Goal: Transaction & Acquisition: Purchase product/service

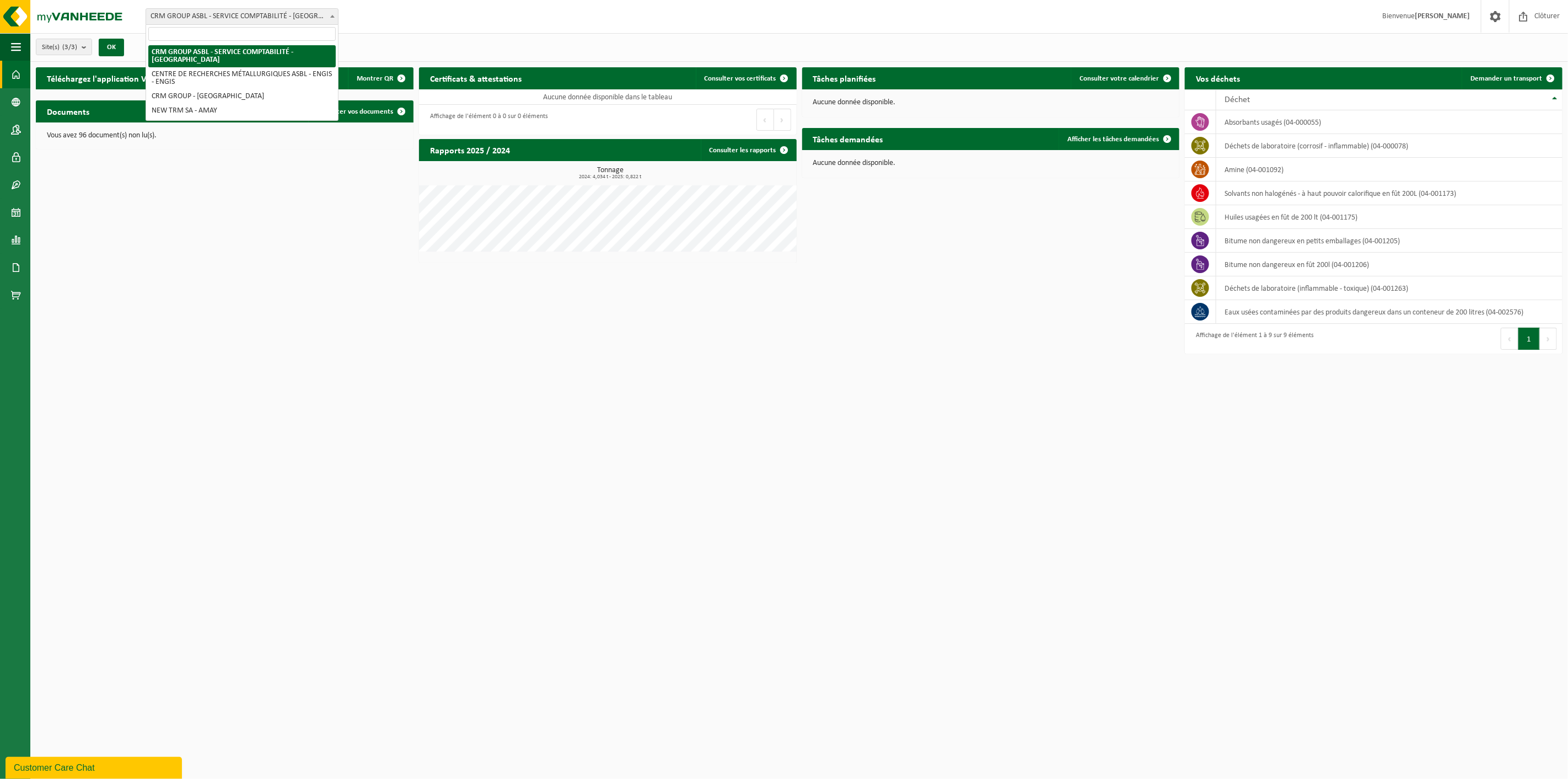
click at [190, 17] on span "CRM GROUP ASBL - SERVICE COMPTABILITÉ - [GEOGRAPHIC_DATA]" at bounding box center [242, 16] width 192 height 15
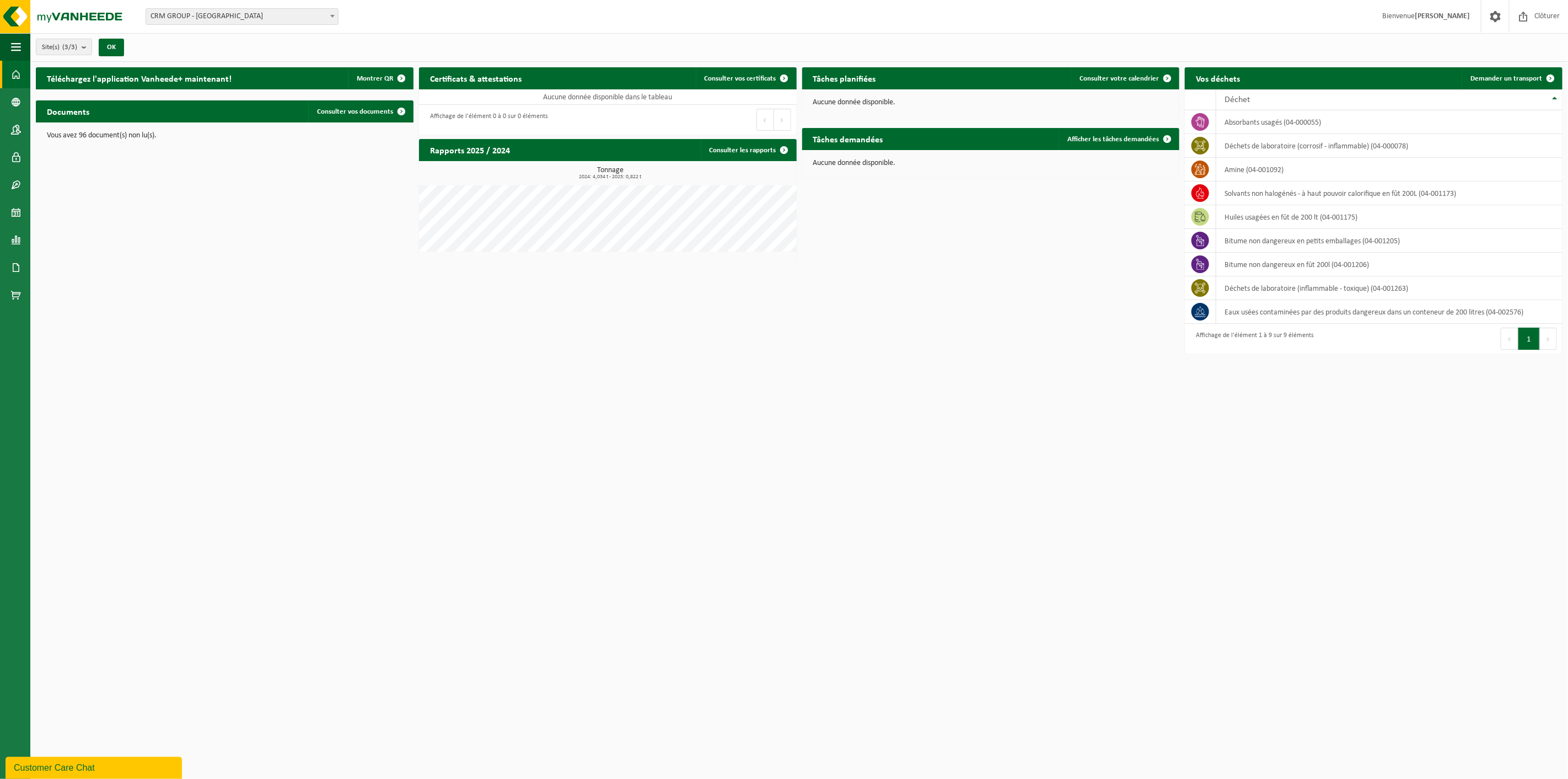
select select "6242"
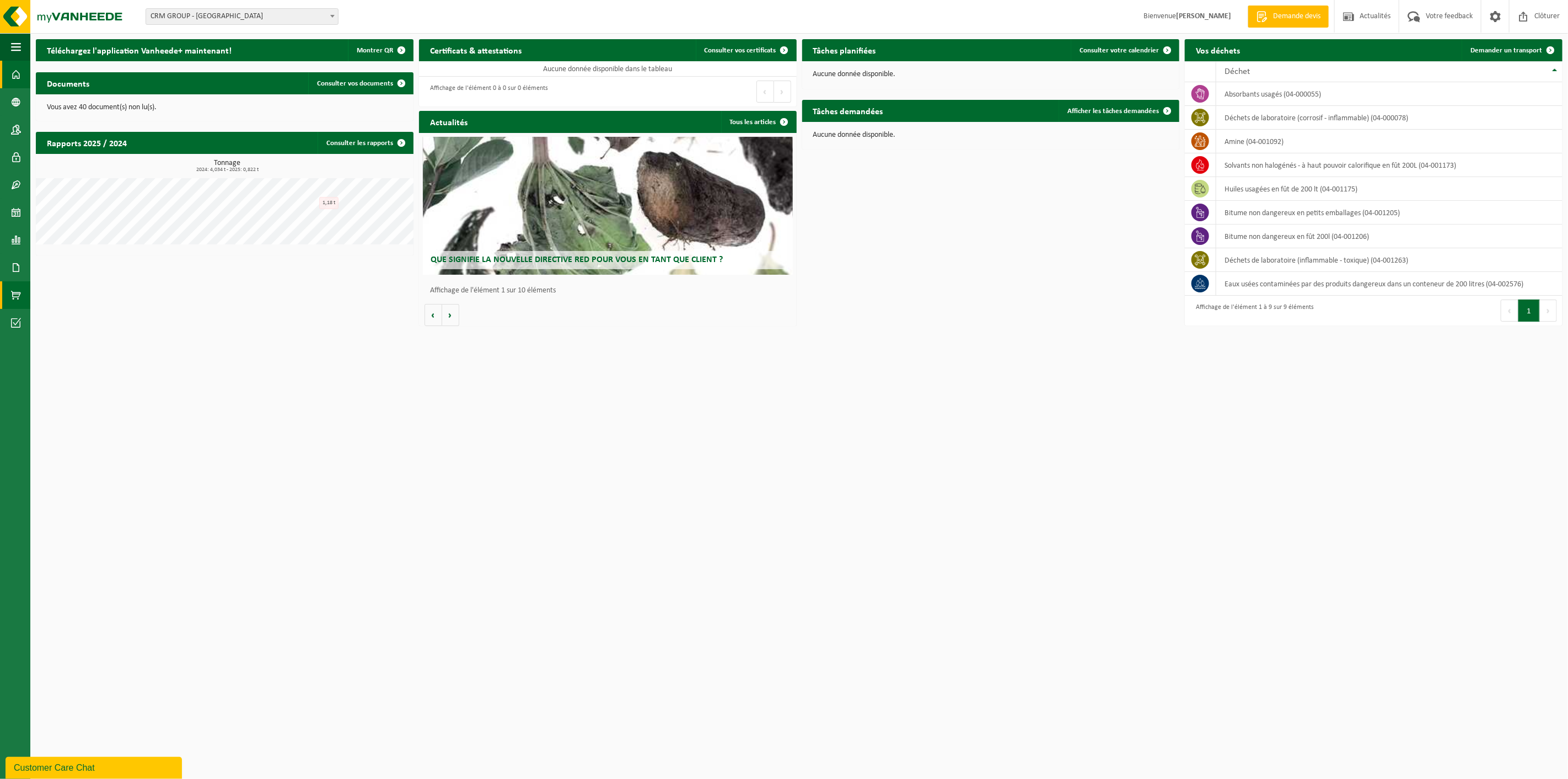
click at [15, 292] on span at bounding box center [16, 295] width 10 height 27
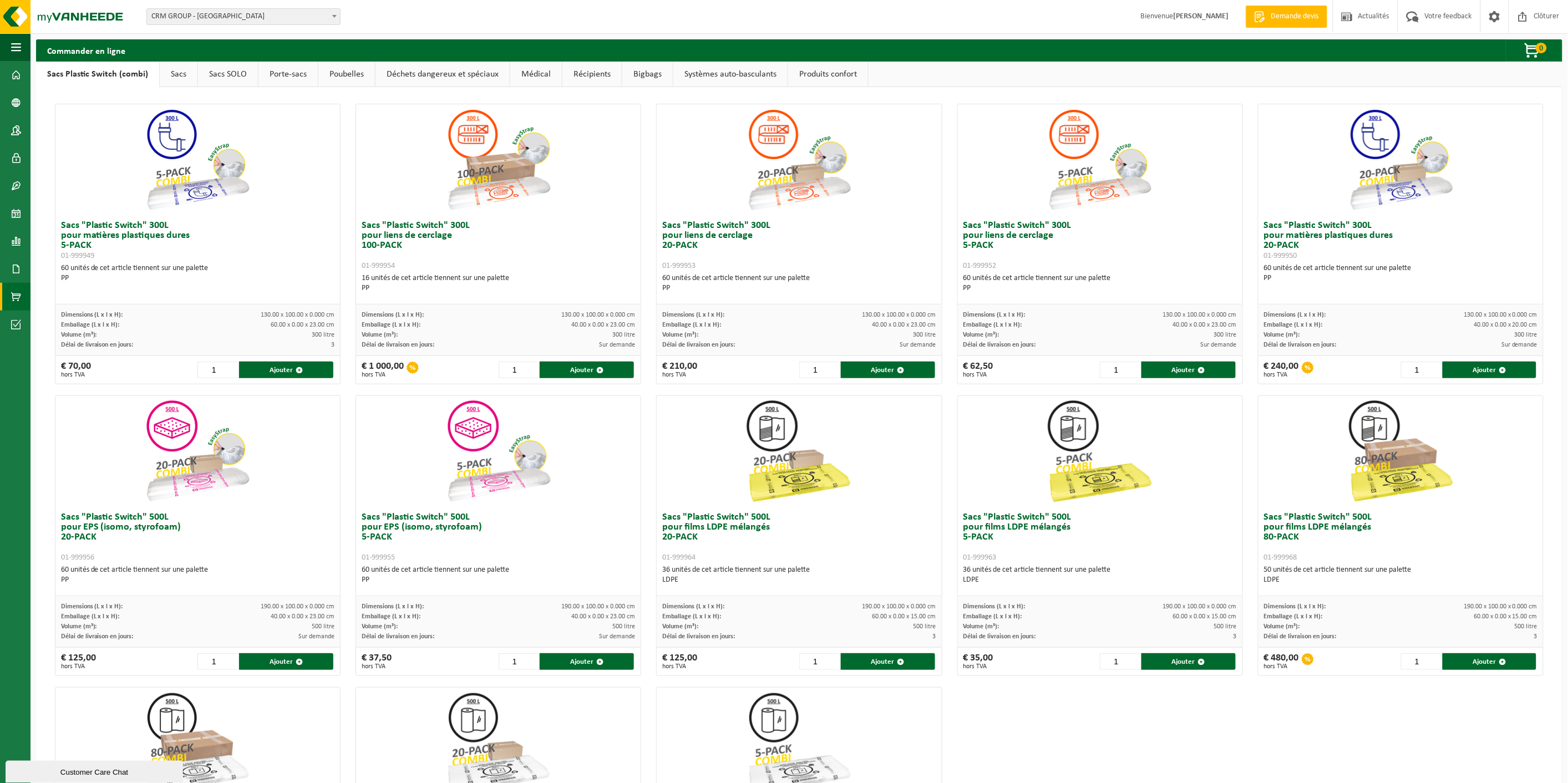
click at [347, 75] on link "Poubelles" at bounding box center [347, 75] width 56 height 26
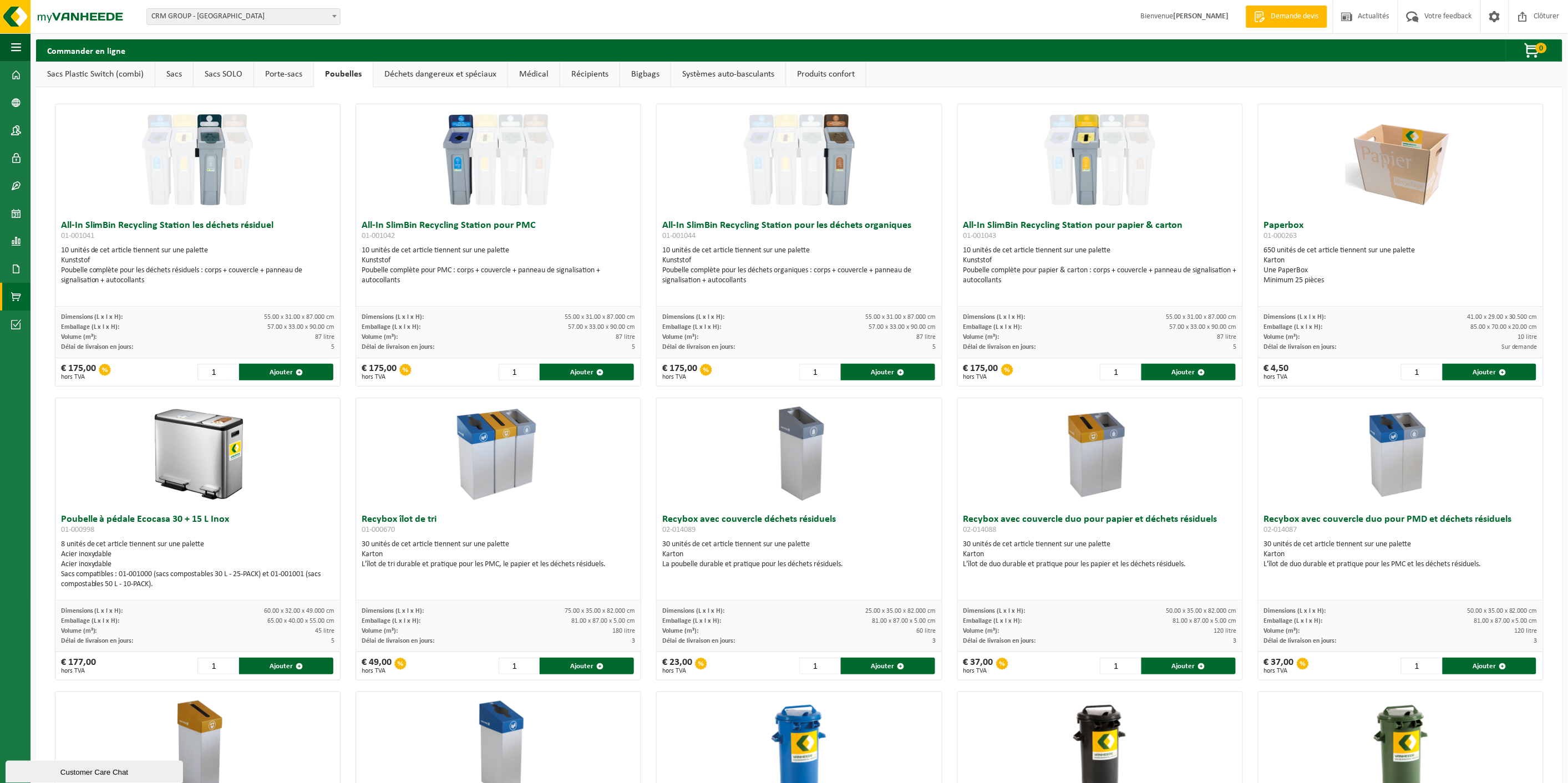
click at [401, 75] on link "Déchets dangereux et spéciaux" at bounding box center [440, 75] width 134 height 26
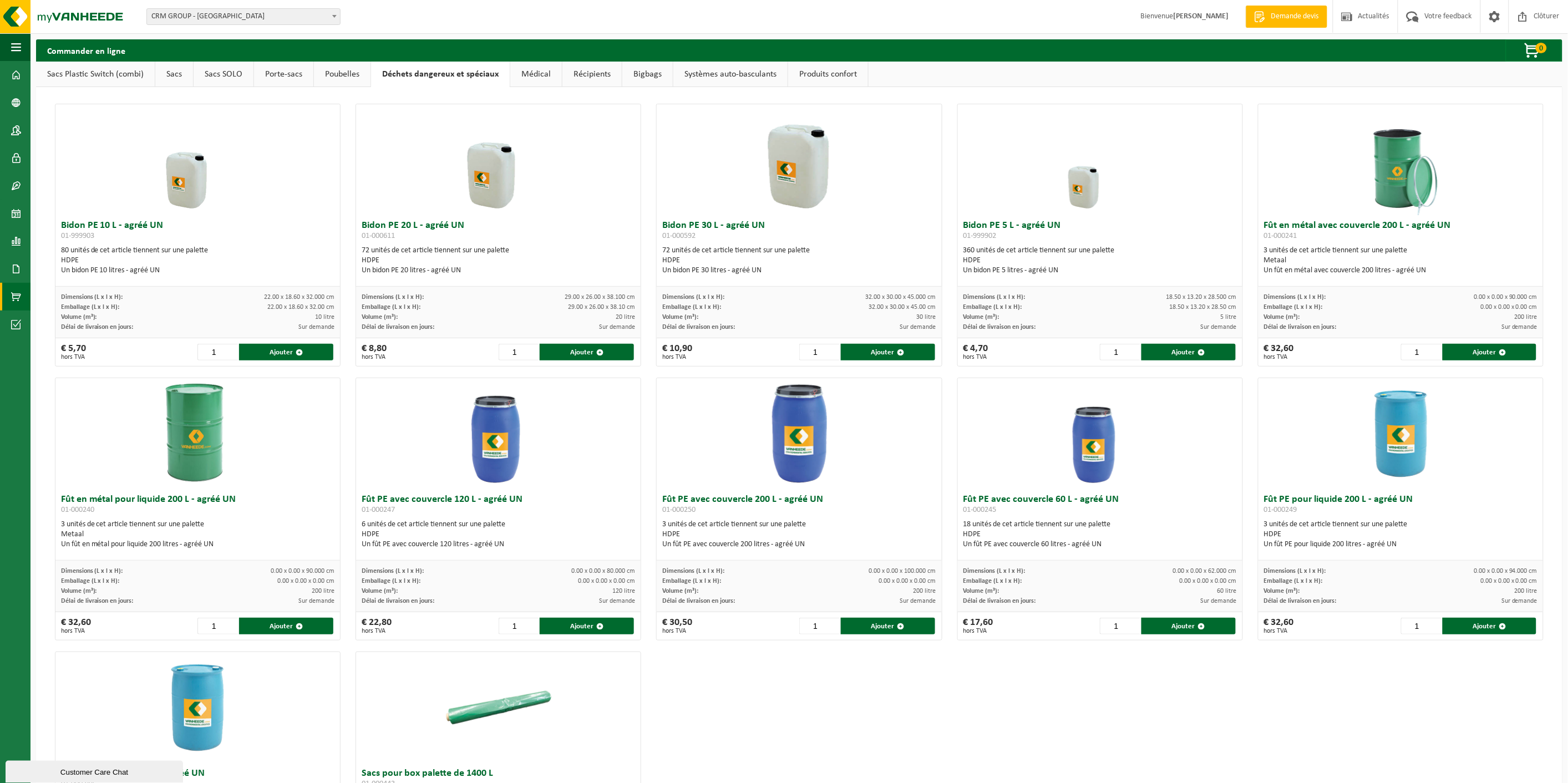
click at [344, 72] on link "Poubelles" at bounding box center [342, 75] width 56 height 26
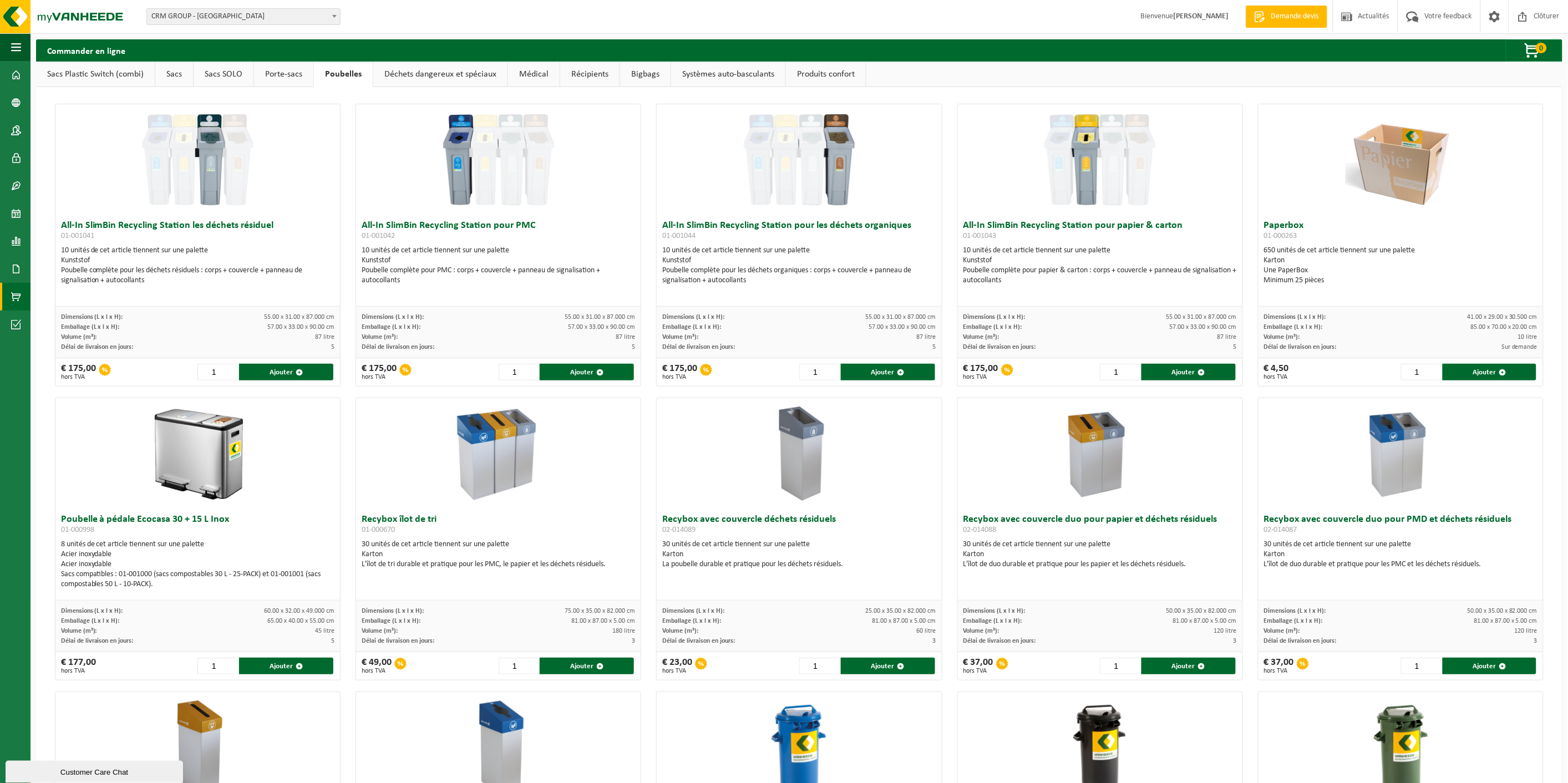
click at [287, 73] on link "Porte-sacs" at bounding box center [283, 75] width 59 height 26
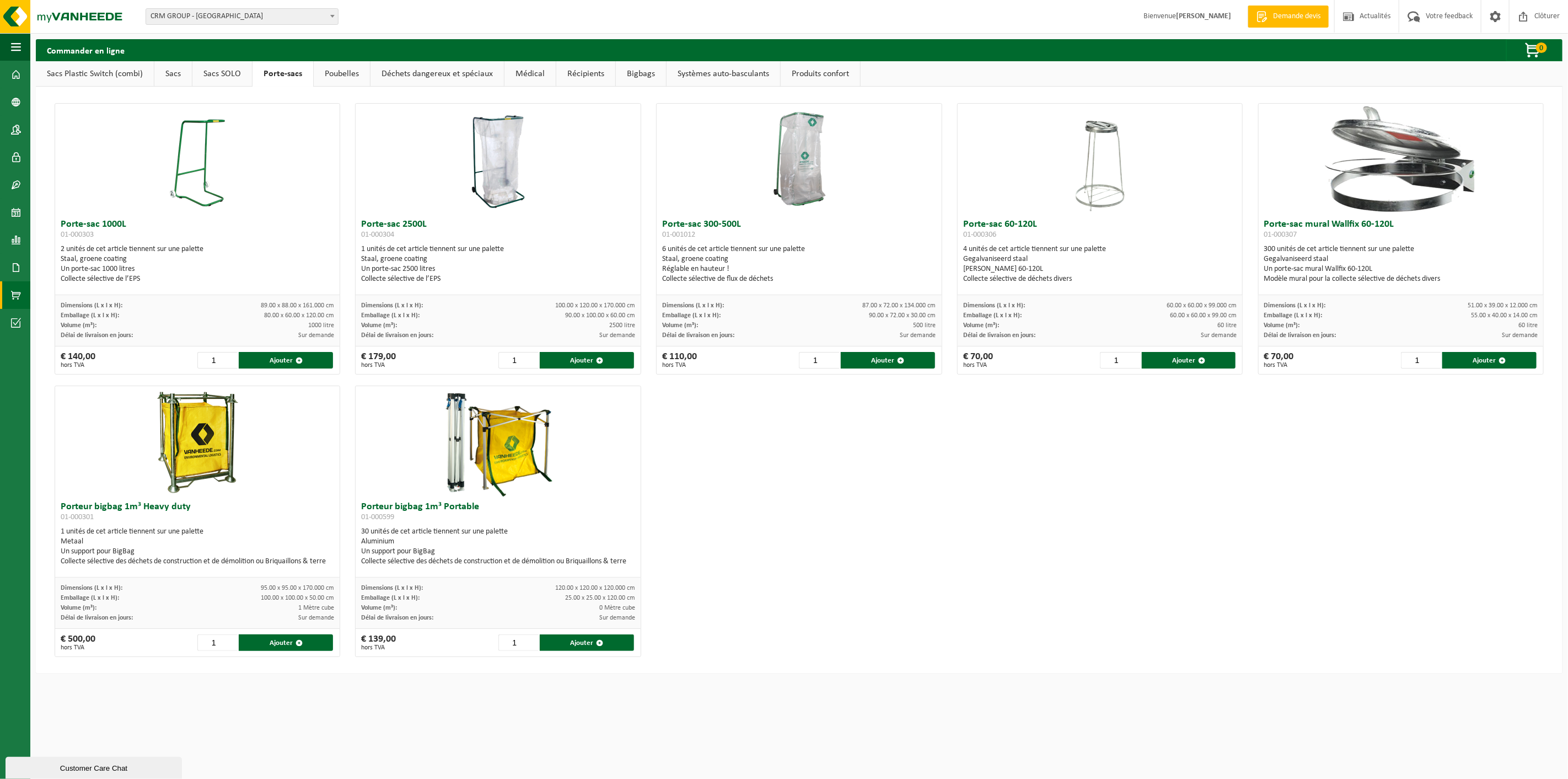
click at [212, 66] on link "Sacs SOLO" at bounding box center [222, 74] width 60 height 26
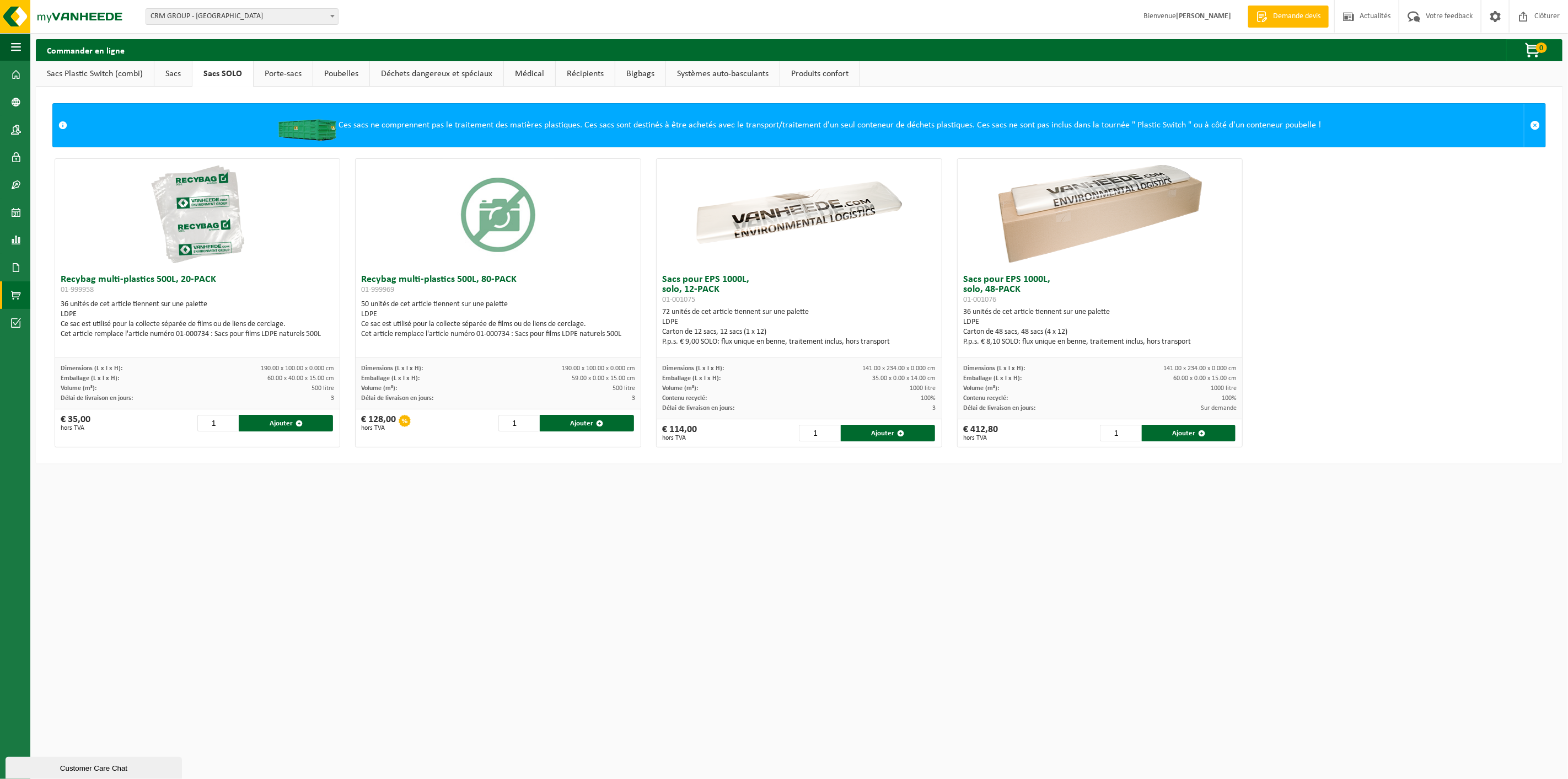
click at [159, 68] on link "Sacs" at bounding box center [173, 74] width 38 height 26
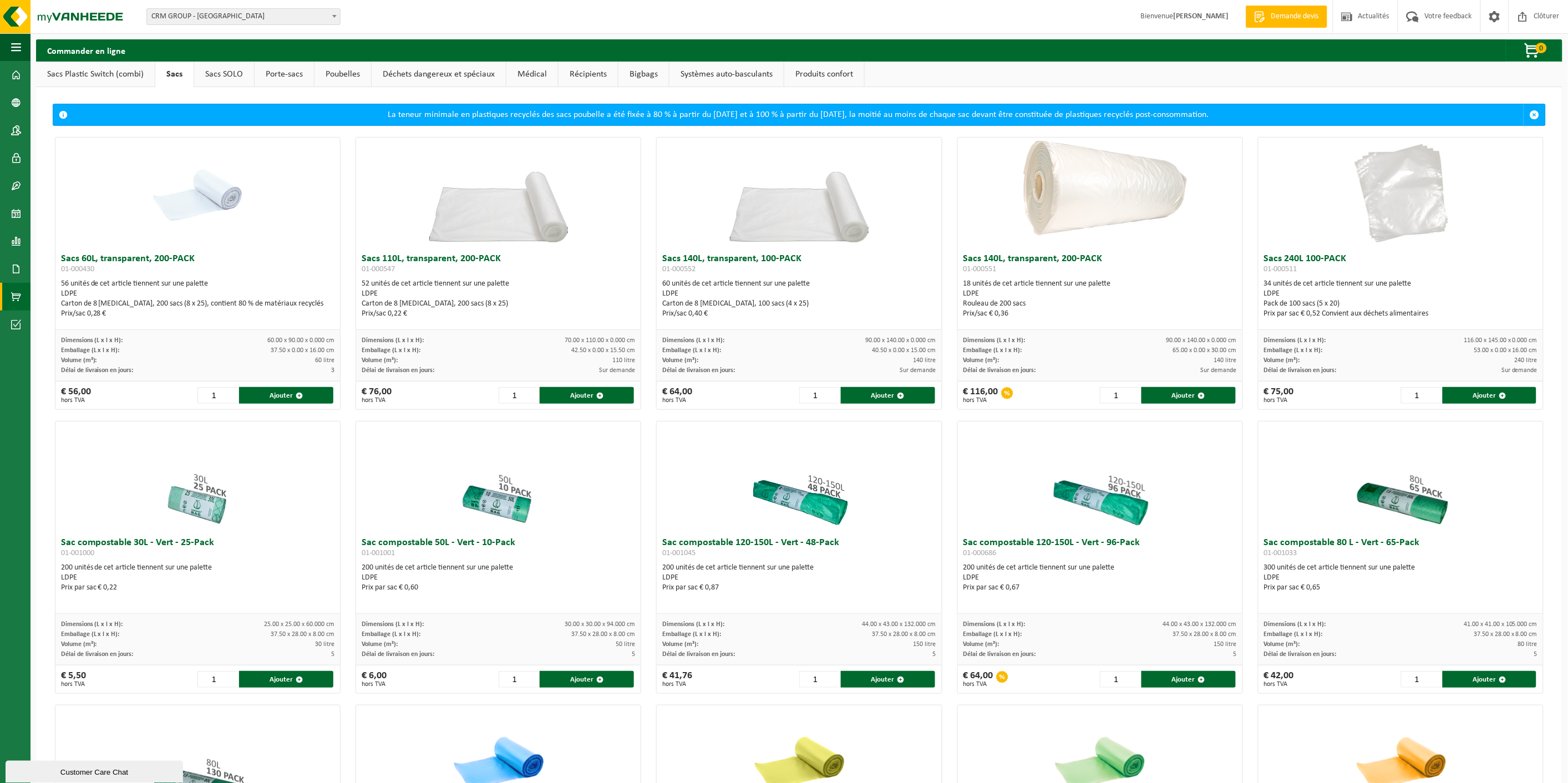
click at [102, 71] on link "Sacs Plastic Switch (combi)" at bounding box center [96, 75] width 119 height 26
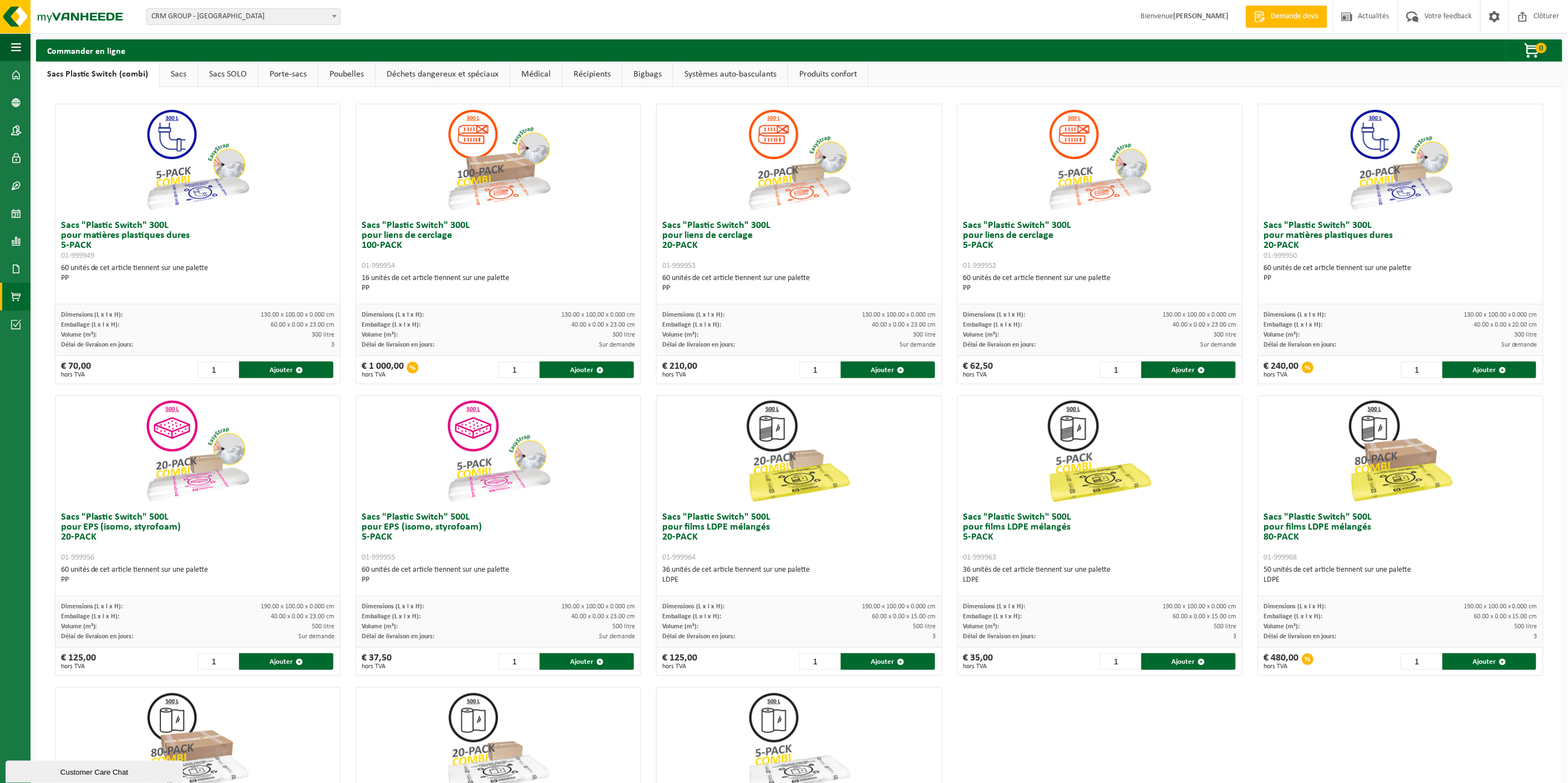
click at [542, 78] on link "Médical" at bounding box center [536, 75] width 51 height 26
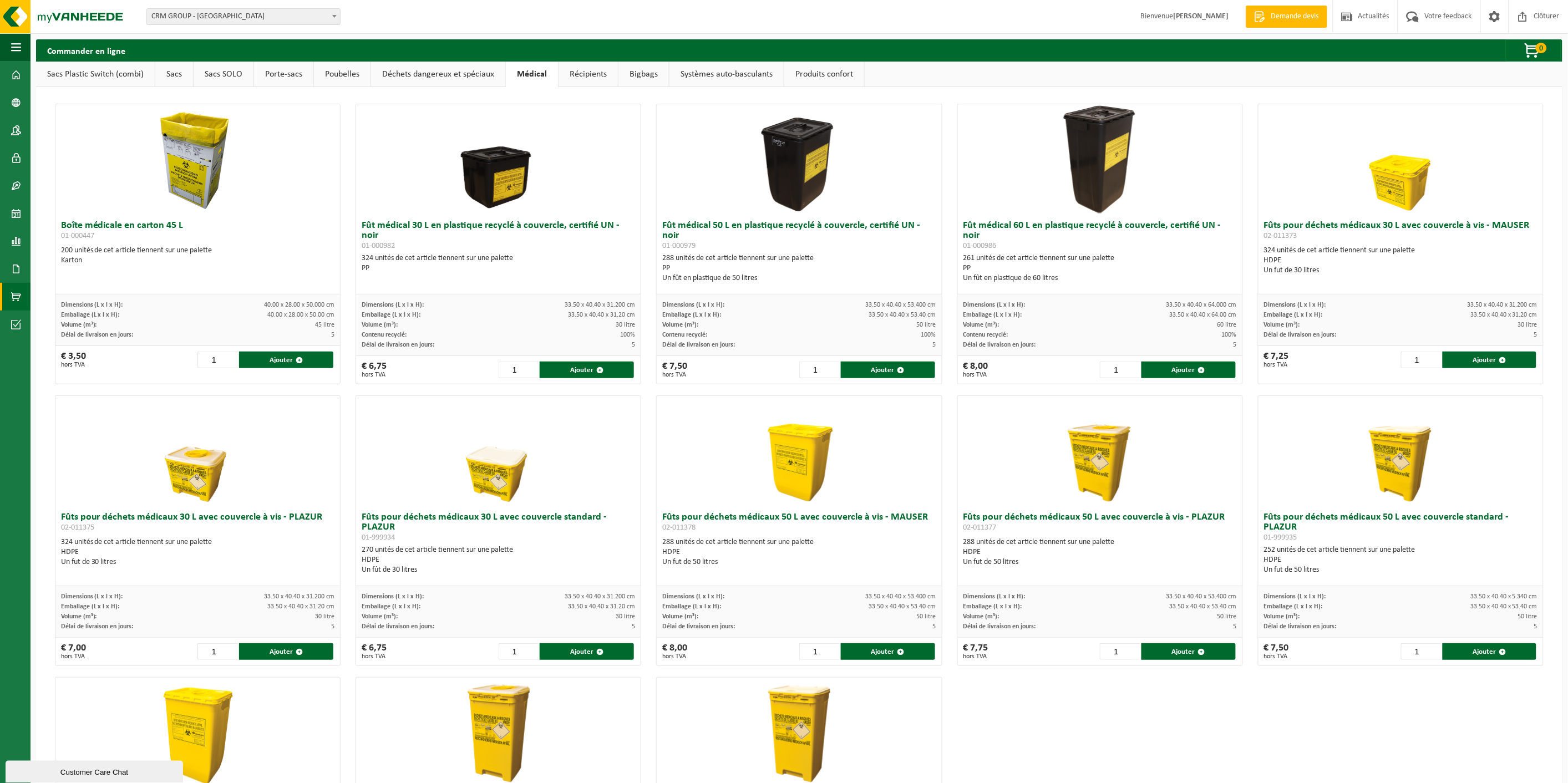
click at [580, 73] on link "Récipients" at bounding box center [588, 75] width 59 height 26
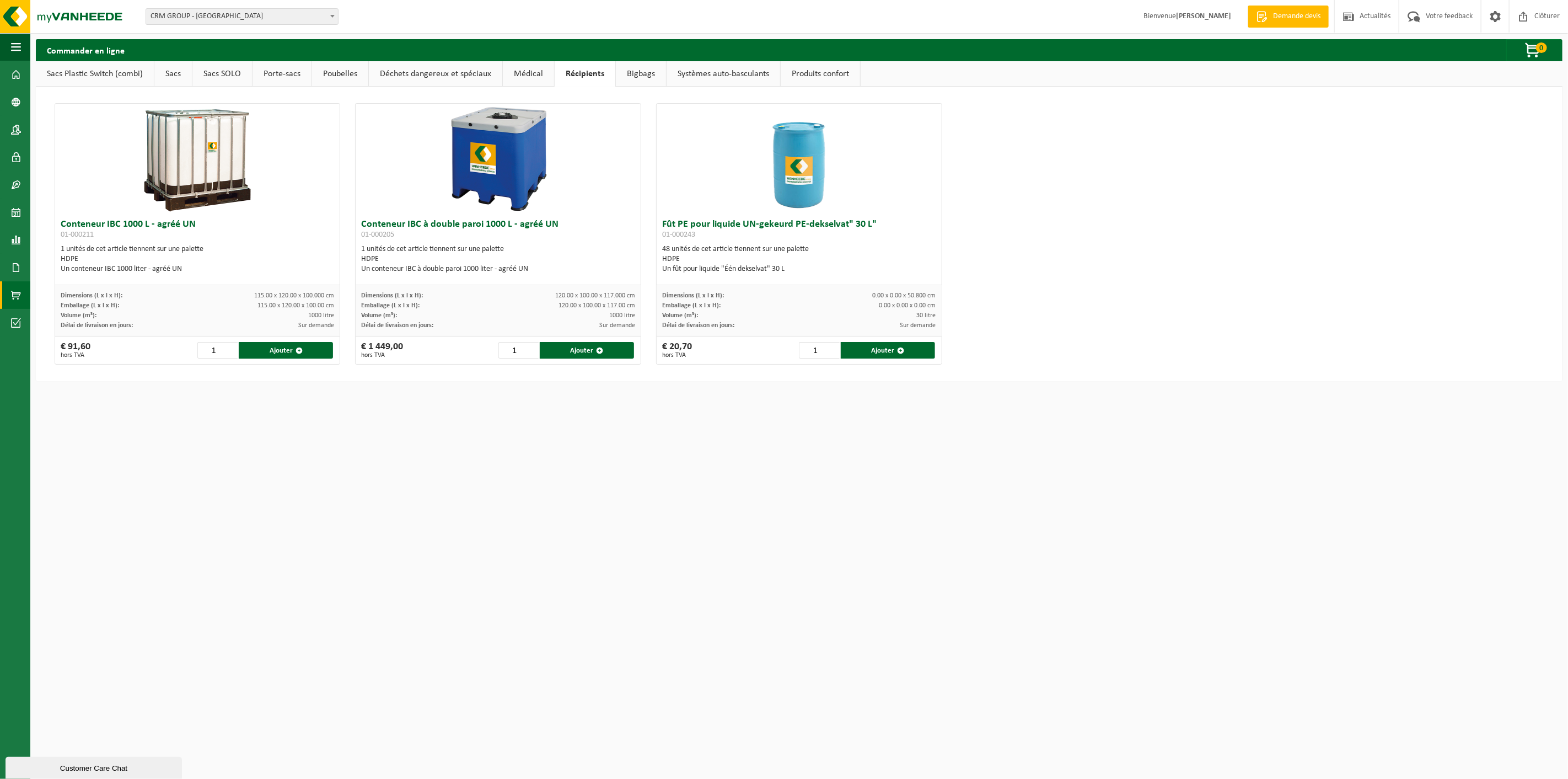
click at [635, 73] on link "Bigbags" at bounding box center [641, 74] width 50 height 26
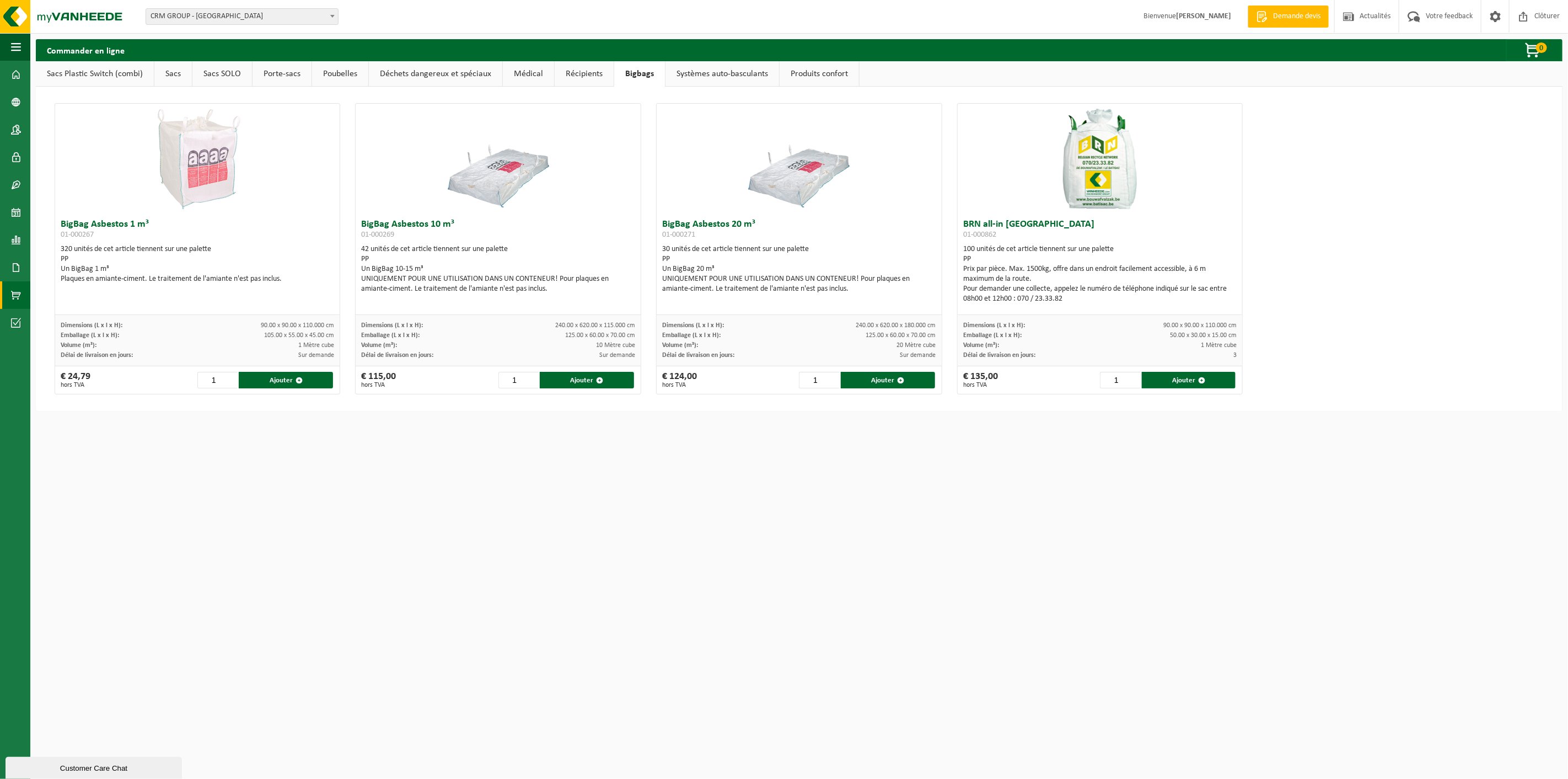
click at [699, 69] on link "Systèmes auto-basculants" at bounding box center [722, 74] width 114 height 26
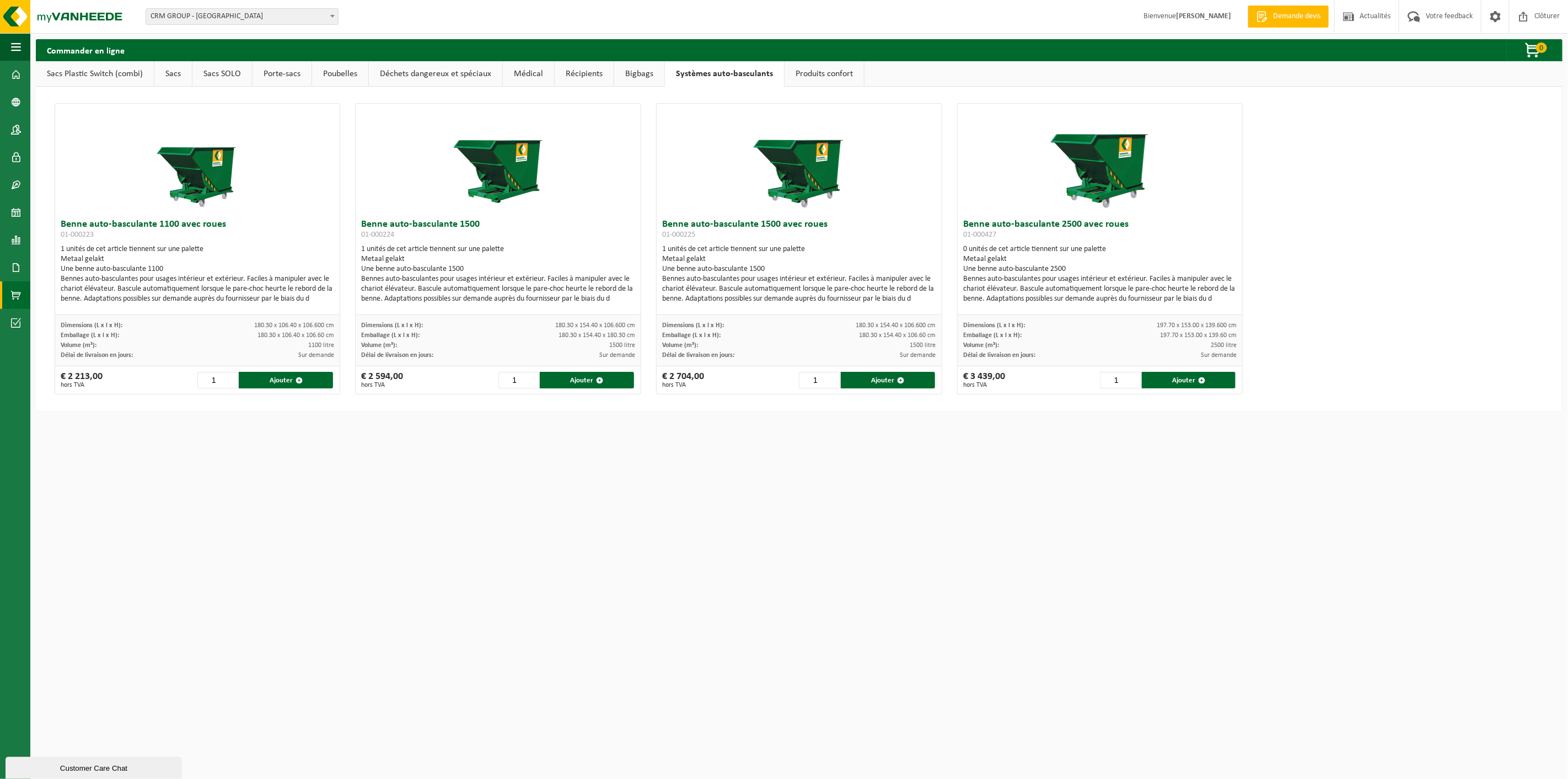
click at [421, 75] on link "Déchets dangereux et spéciaux" at bounding box center [435, 74] width 133 height 26
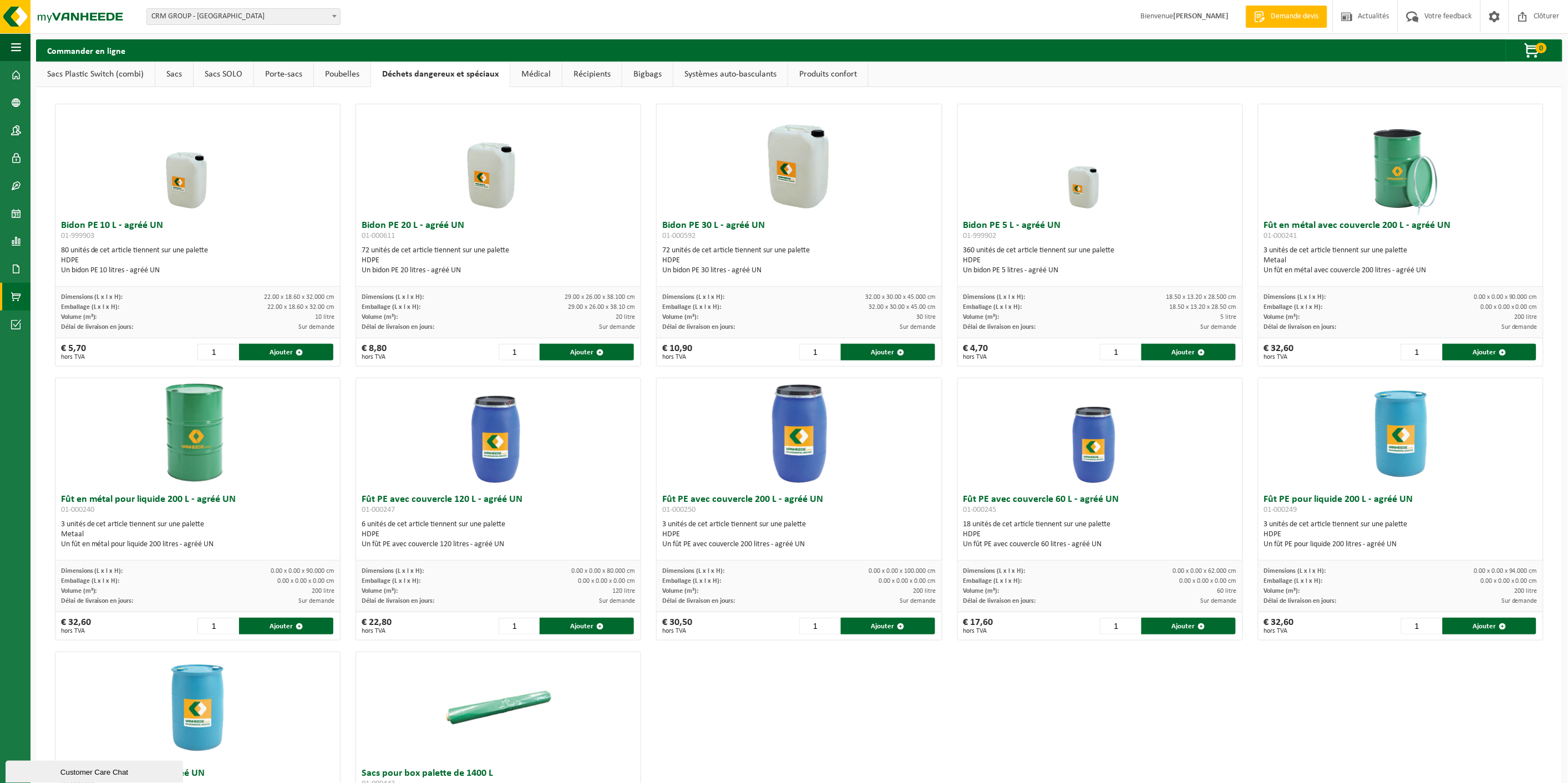
click at [752, 712] on div "Bidon PE 10 L - agréé UN 01-999903 80 unités de cet article tiennent sur une pa…" at bounding box center [799, 509] width 1504 height 822
